Goal: Find specific page/section: Find specific page/section

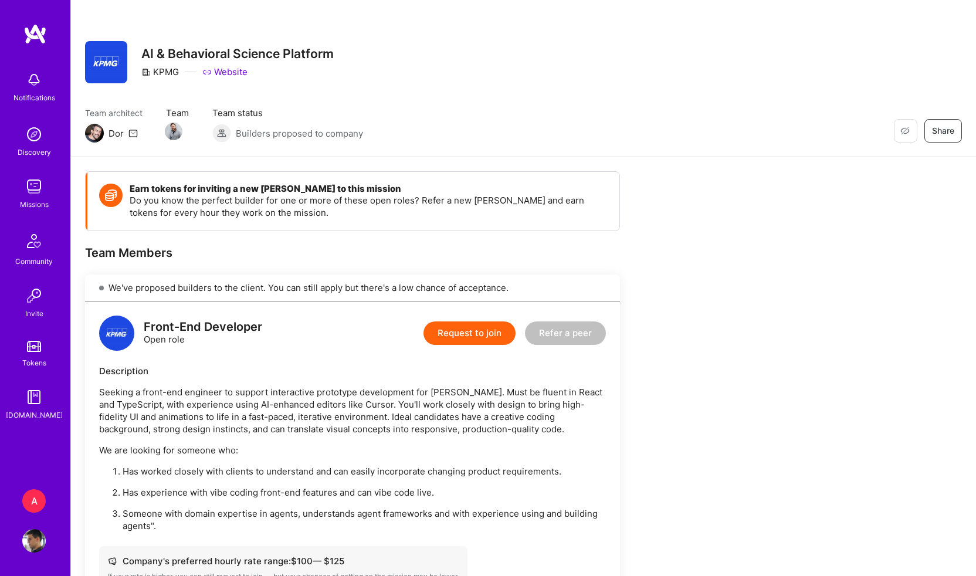
click at [448, 71] on div "Restore Not Interested Share AI & Behavioral Science Platform KPMG Website" at bounding box center [523, 62] width 877 height 42
